Goal: Task Accomplishment & Management: Manage account settings

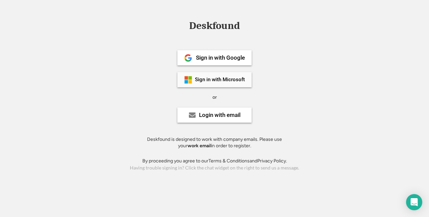
click at [207, 76] on div "Sign in with Microsoft" at bounding box center [214, 79] width 74 height 15
click at [212, 78] on div "Sign in with Microsoft" at bounding box center [220, 79] width 50 height 5
click at [221, 49] on div "Sign in with Google Sign in with Microsoft or Login with email Deskfound is des…" at bounding box center [215, 97] width 152 height 121
click at [216, 51] on div "Sign in with Google" at bounding box center [214, 57] width 74 height 15
click at [213, 57] on div "Sign in with Google" at bounding box center [220, 58] width 49 height 6
